Goal: Transaction & Acquisition: Purchase product/service

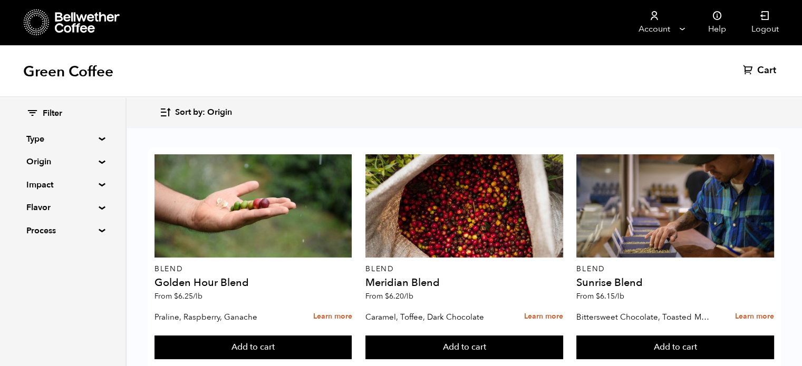
scroll to position [1323, 0]
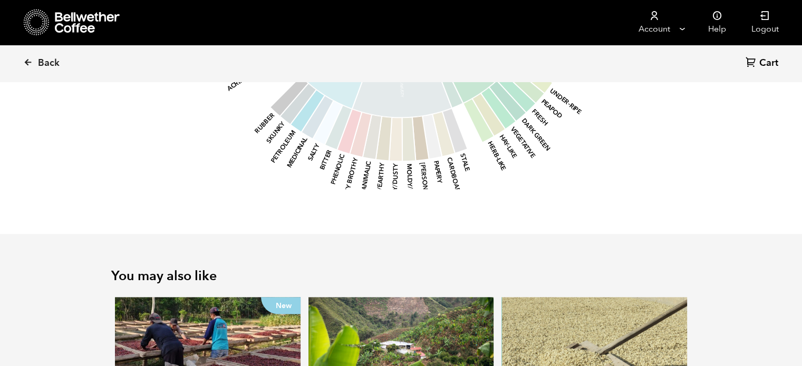
scroll to position [1364, 0]
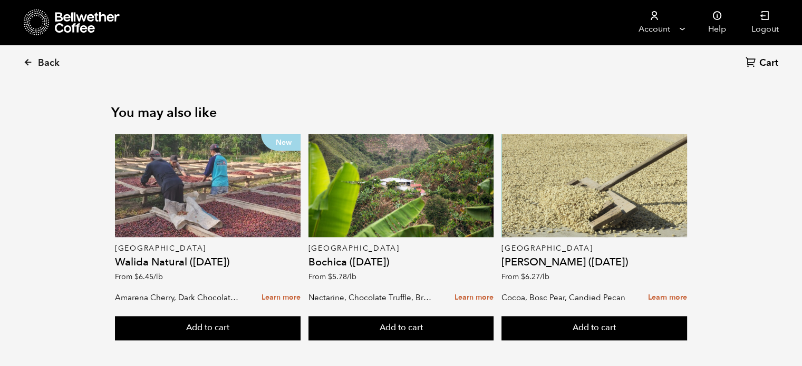
click at [226, 196] on div "New" at bounding box center [208, 185] width 186 height 103
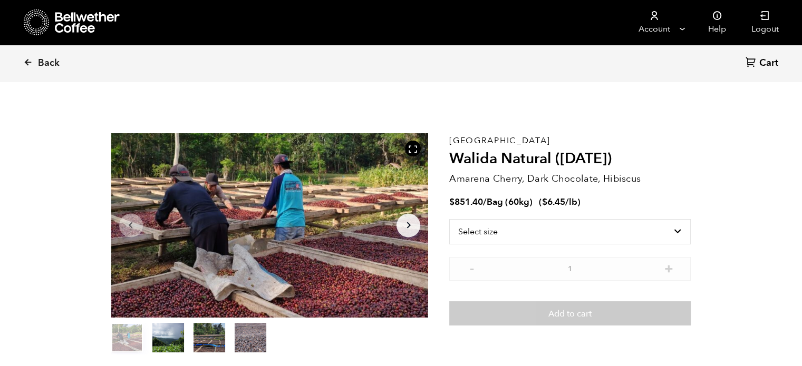
scroll to position [458, 562]
click at [631, 227] on select "Select size Bag (60kg) (132 lbs)" at bounding box center [570, 231] width 242 height 25
select select "bag-3"
click at [449, 219] on select "Select size Bag (60kg) (132 lbs)" at bounding box center [570, 231] width 242 height 25
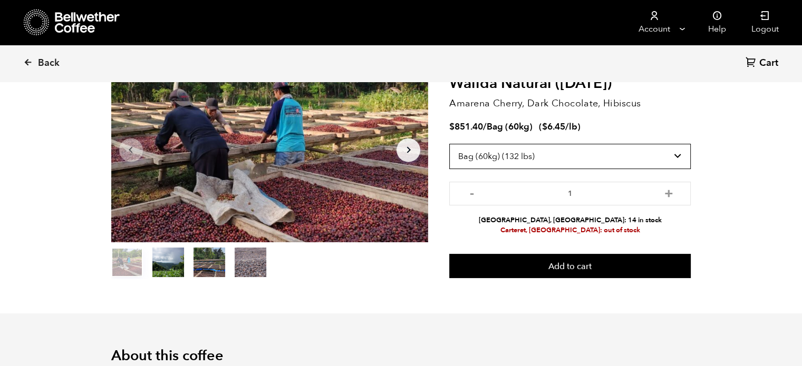
scroll to position [76, 0]
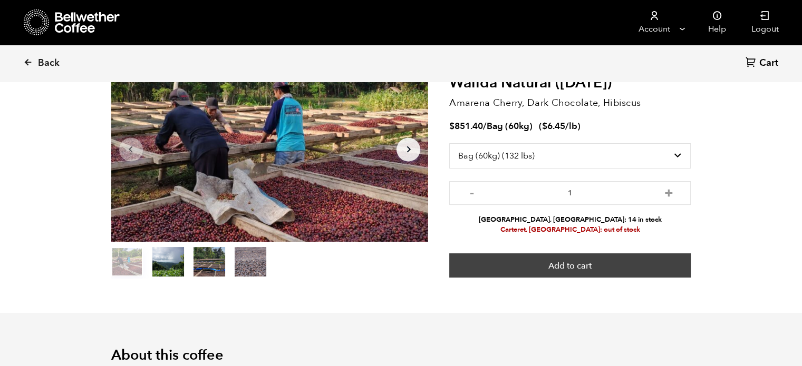
click at [610, 258] on button "Add to cart" at bounding box center [570, 266] width 242 height 24
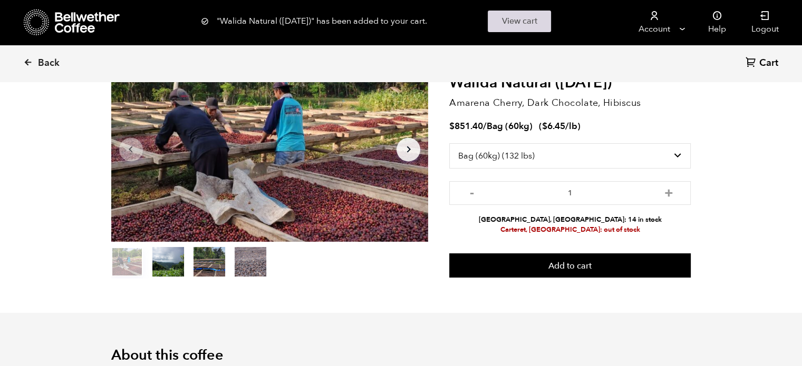
click at [528, 20] on link "View cart" at bounding box center [519, 22] width 63 height 22
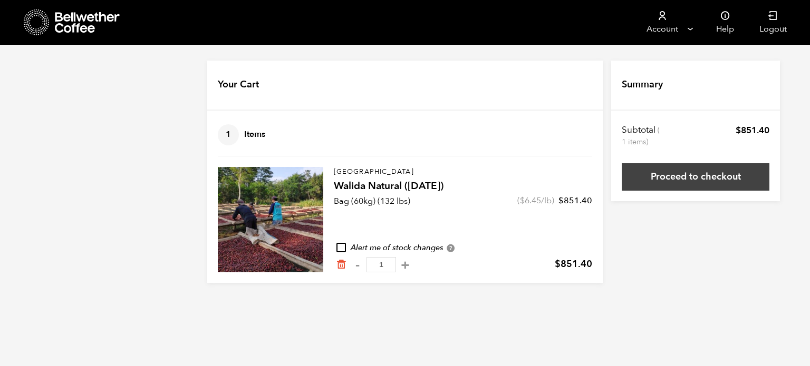
click at [676, 181] on link "Proceed to checkout" at bounding box center [696, 176] width 148 height 27
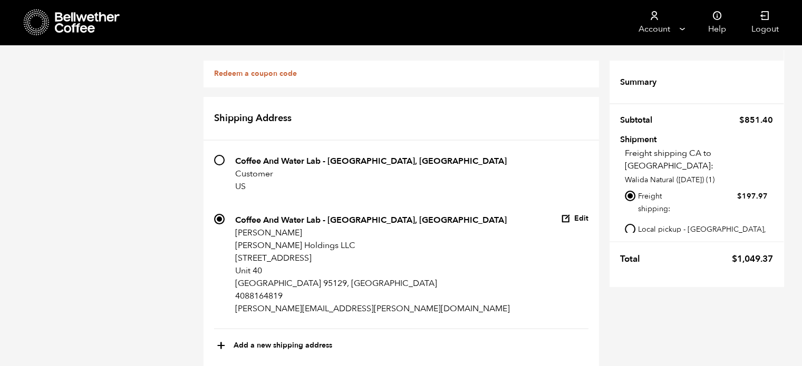
click at [629, 224] on input "Local pickup - [GEOGRAPHIC_DATA], [GEOGRAPHIC_DATA]" at bounding box center [630, 229] width 11 height 11
radio input "true"
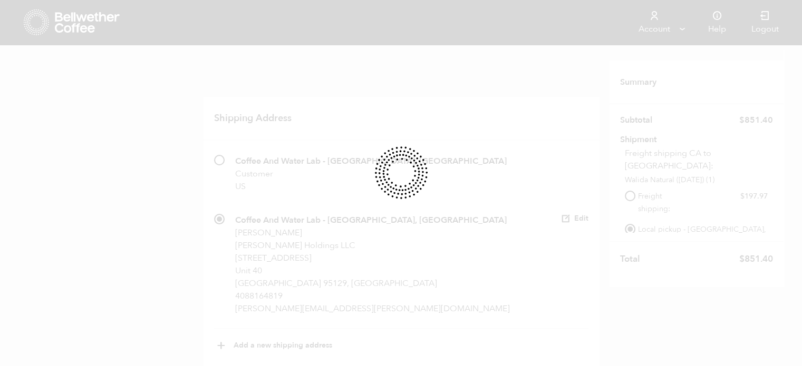
type button "Place order"
